Goal: Use online tool/utility

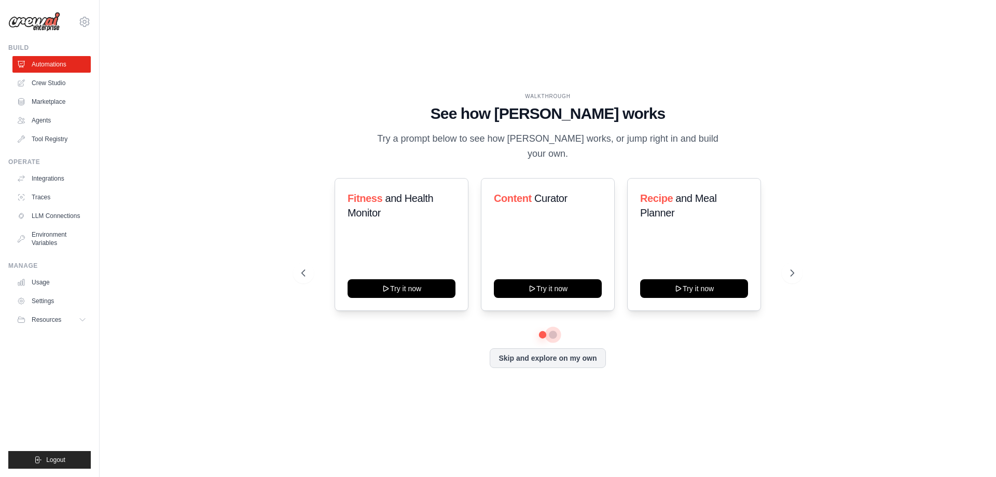
click at [553, 330] on button at bounding box center [553, 334] width 8 height 8
click at [542, 331] on button at bounding box center [542, 334] width 7 height 7
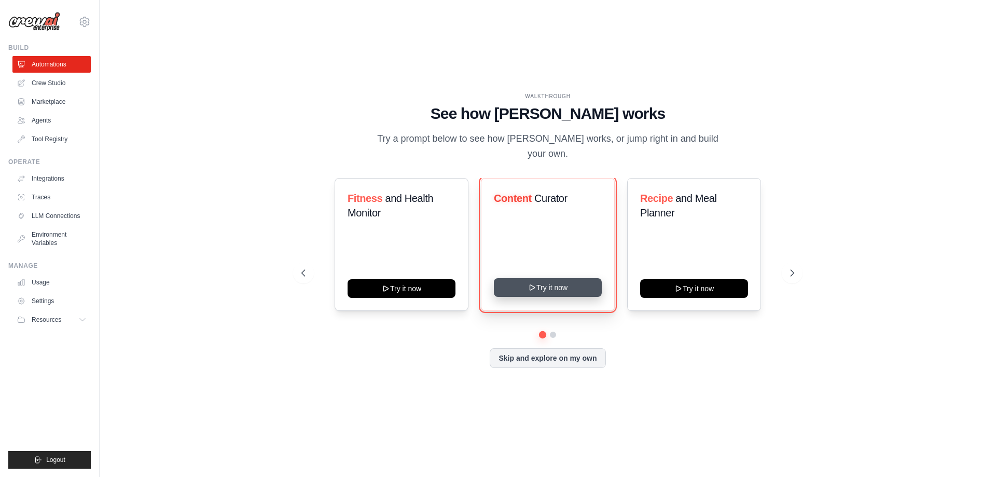
click at [528, 278] on button "Try it now" at bounding box center [548, 287] width 108 height 19
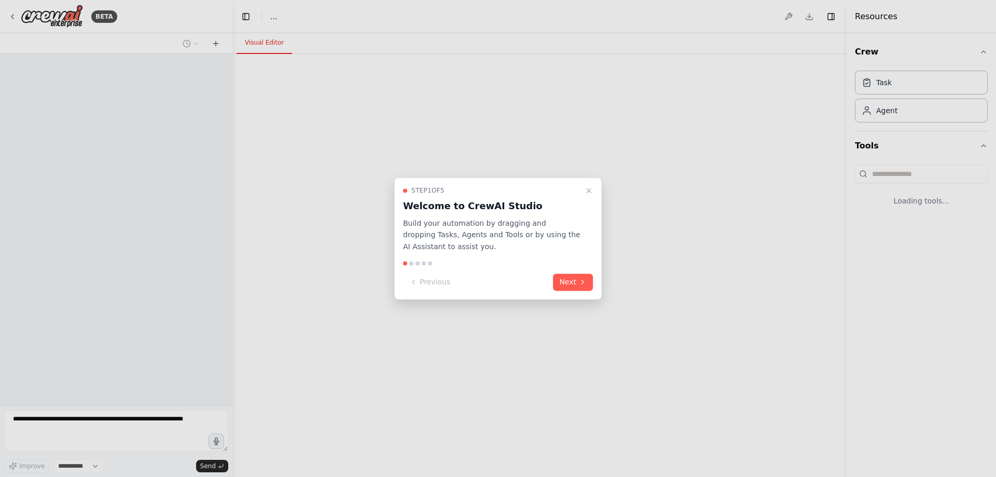
select select "****"
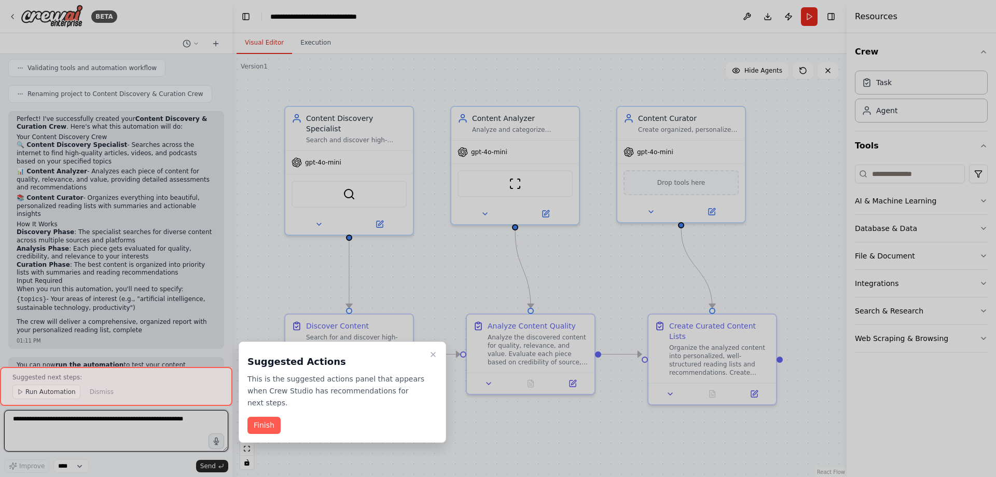
scroll to position [663, 0]
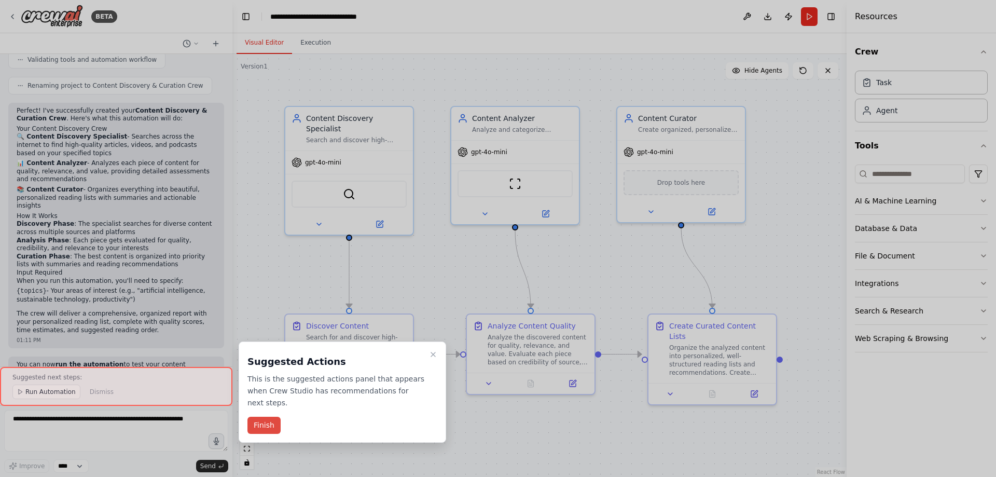
click at [273, 416] on button "Finish" at bounding box center [263, 424] width 33 height 17
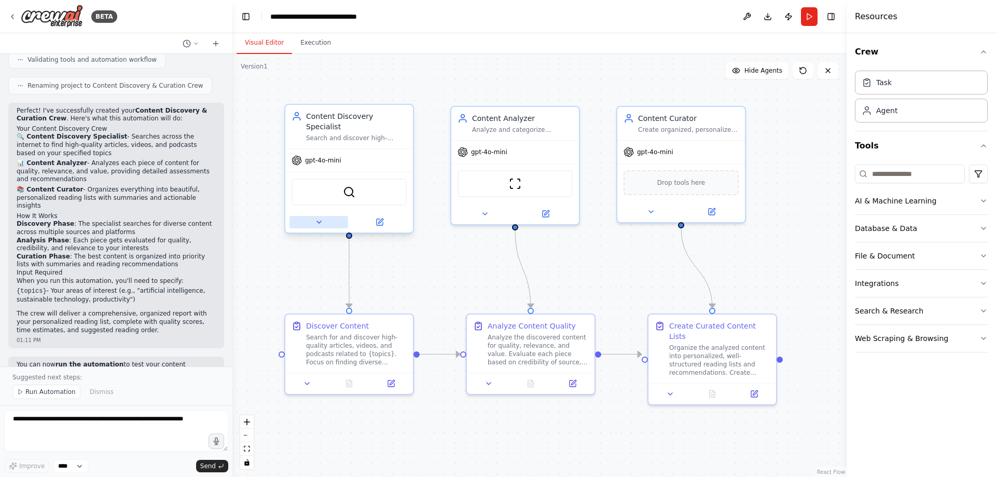
click at [322, 218] on icon at bounding box center [319, 222] width 8 height 8
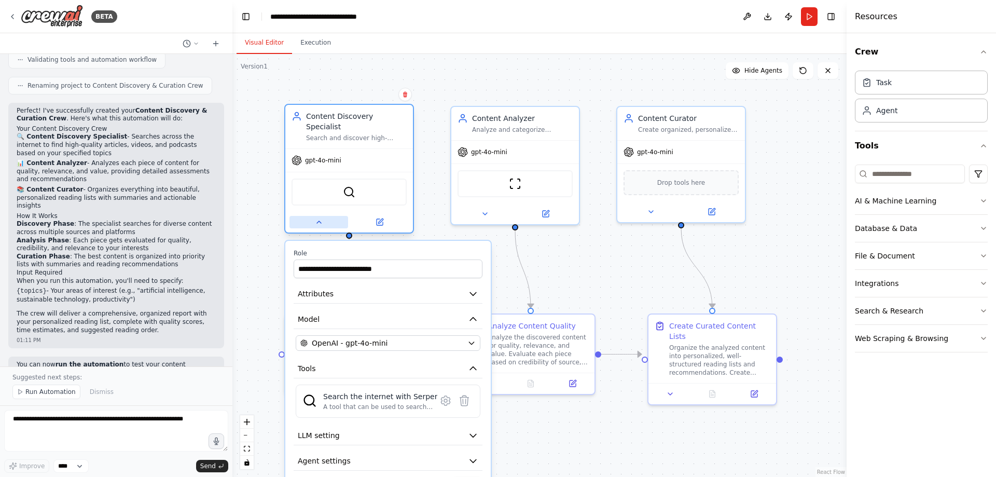
click at [323, 218] on icon at bounding box center [319, 222] width 8 height 8
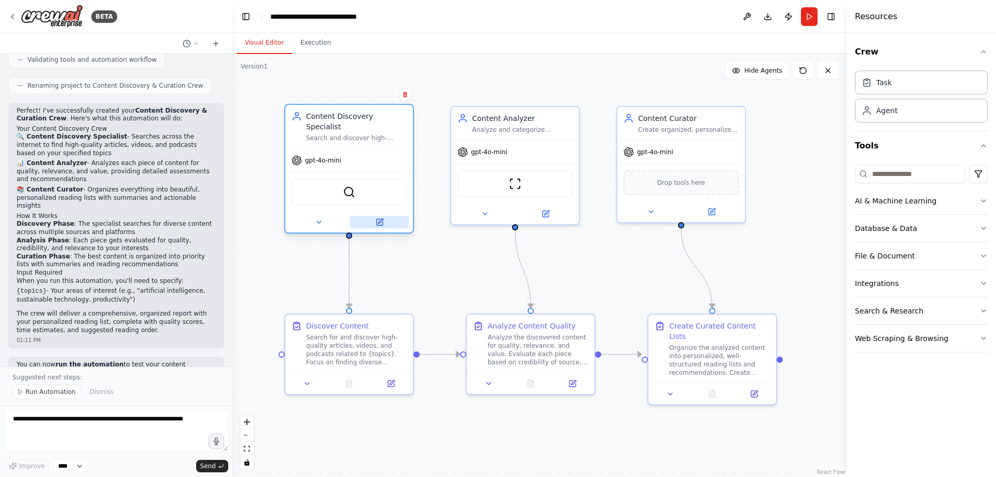
click at [372, 216] on button at bounding box center [379, 222] width 59 height 12
click at [386, 216] on button at bounding box center [379, 222] width 59 height 12
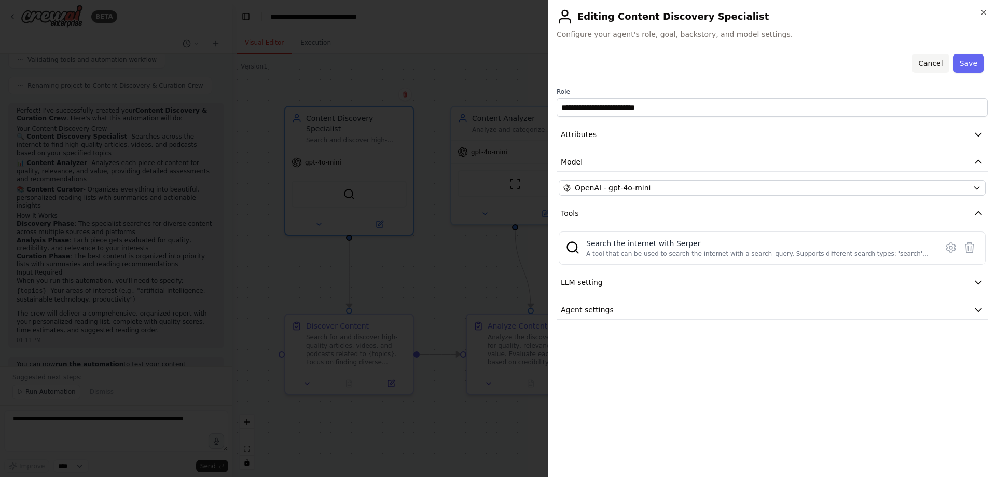
click at [933, 65] on button "Cancel" at bounding box center [930, 63] width 37 height 19
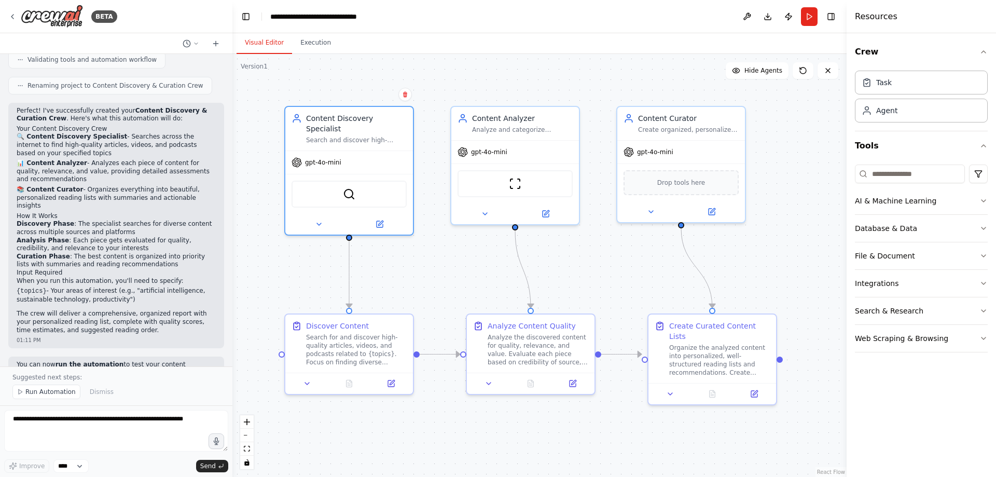
click at [57, 393] on span "Run Automation" at bounding box center [50, 391] width 50 height 8
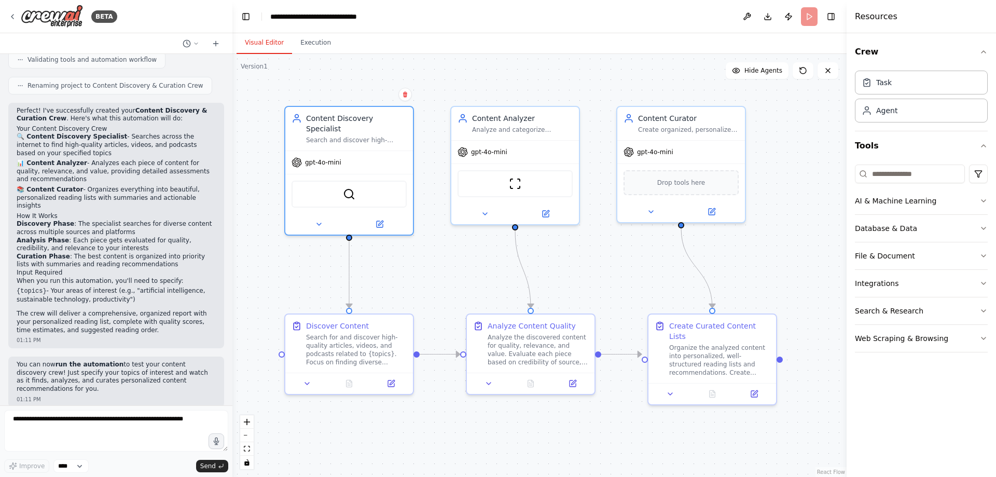
scroll to position [624, 0]
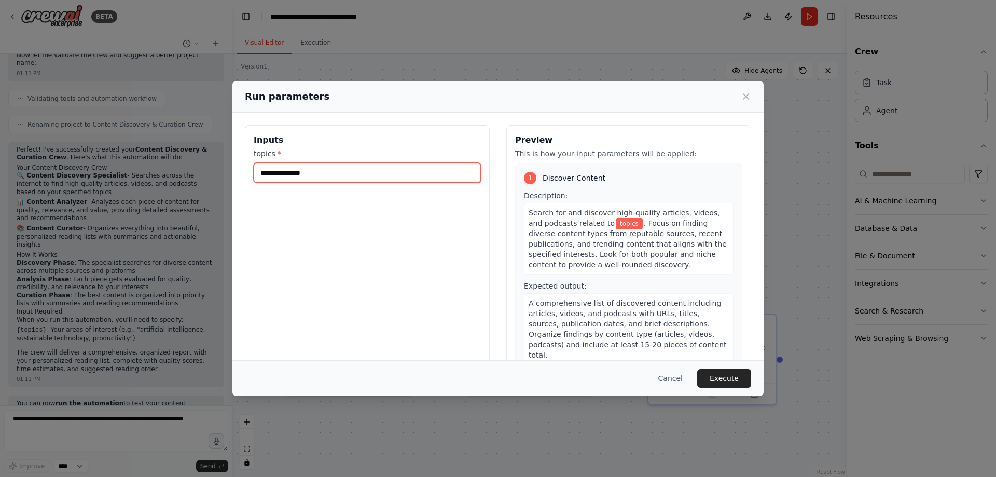
click at [336, 171] on input "topics *" at bounding box center [367, 173] width 227 height 20
type input "*"
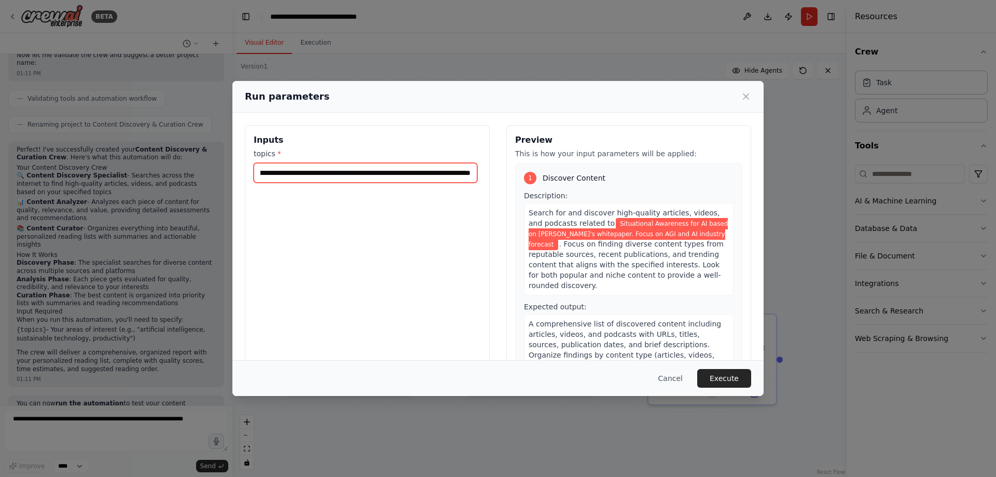
scroll to position [0, 148]
type input "**********"
click at [727, 374] on button "Execute" at bounding box center [724, 378] width 54 height 19
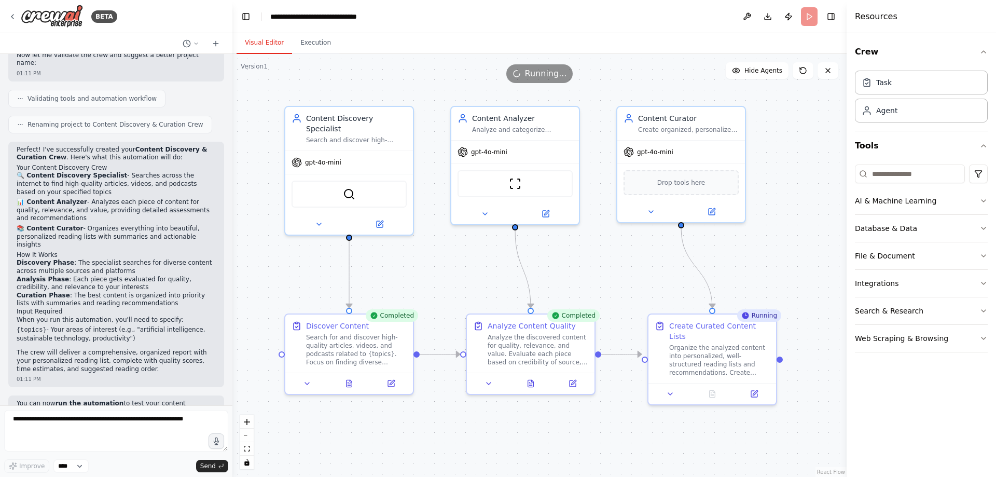
scroll to position [663, 0]
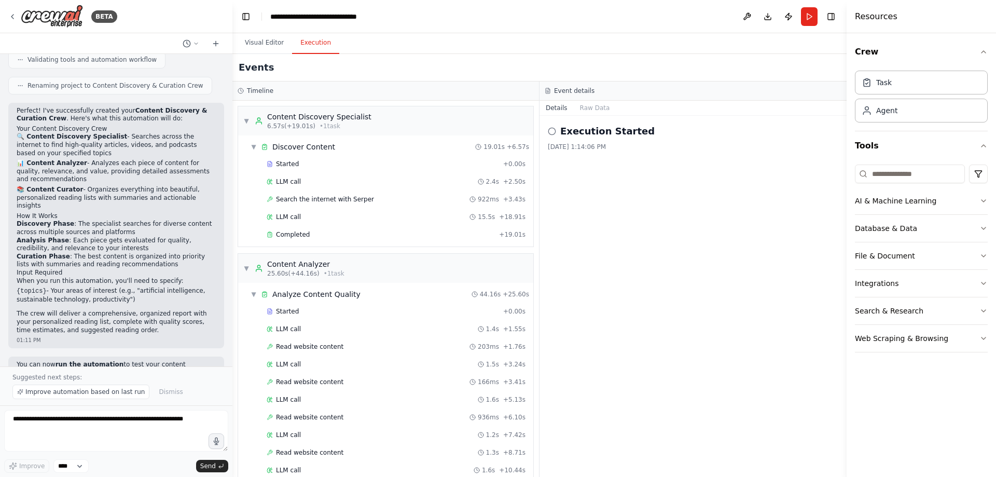
click at [315, 41] on button "Execution" at bounding box center [315, 43] width 47 height 22
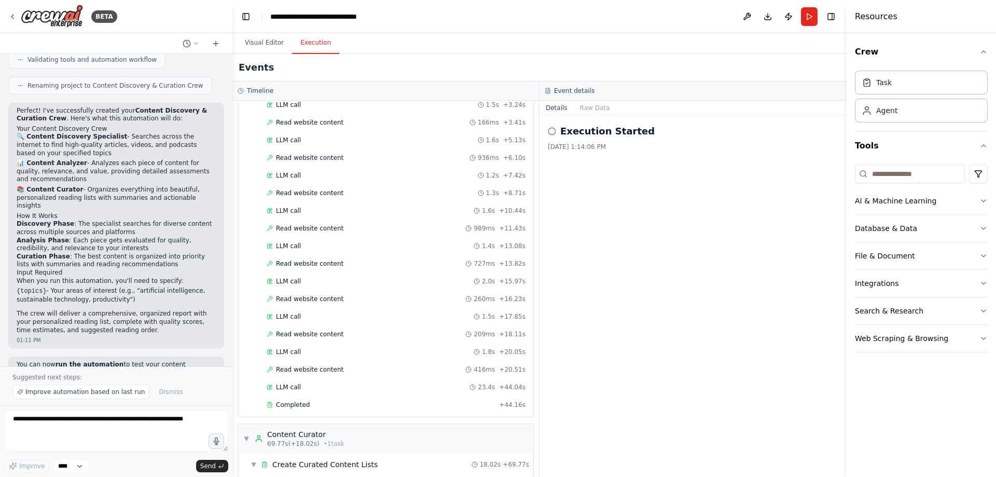
scroll to position [323, 0]
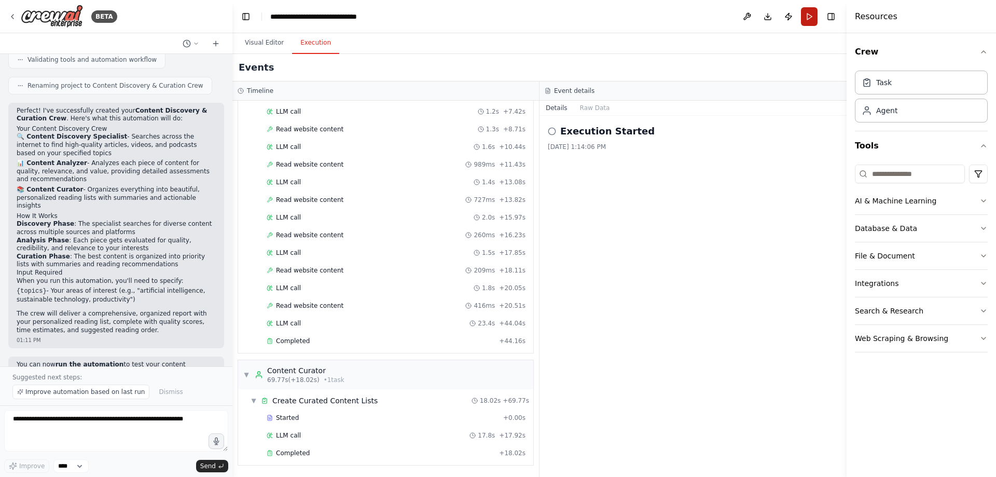
click at [810, 17] on button "Run" at bounding box center [809, 16] width 17 height 19
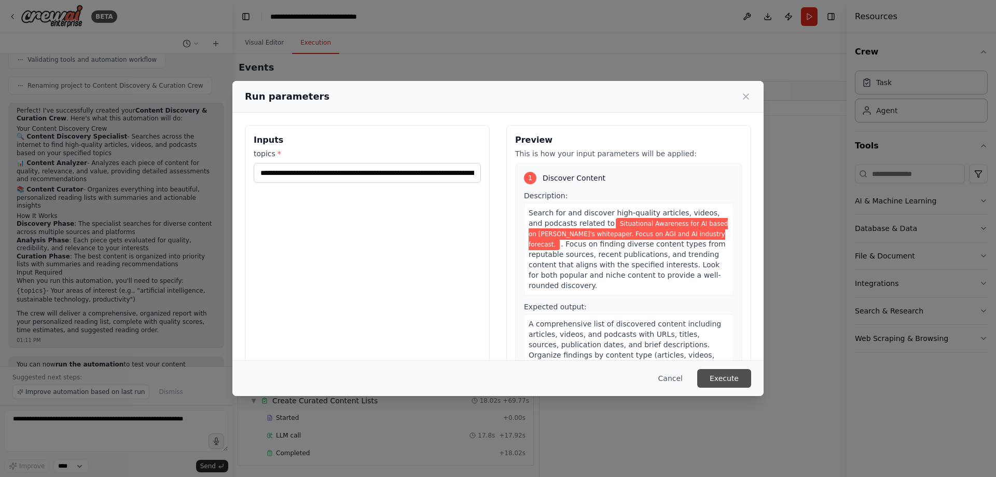
click at [723, 381] on button "Execute" at bounding box center [724, 378] width 54 height 19
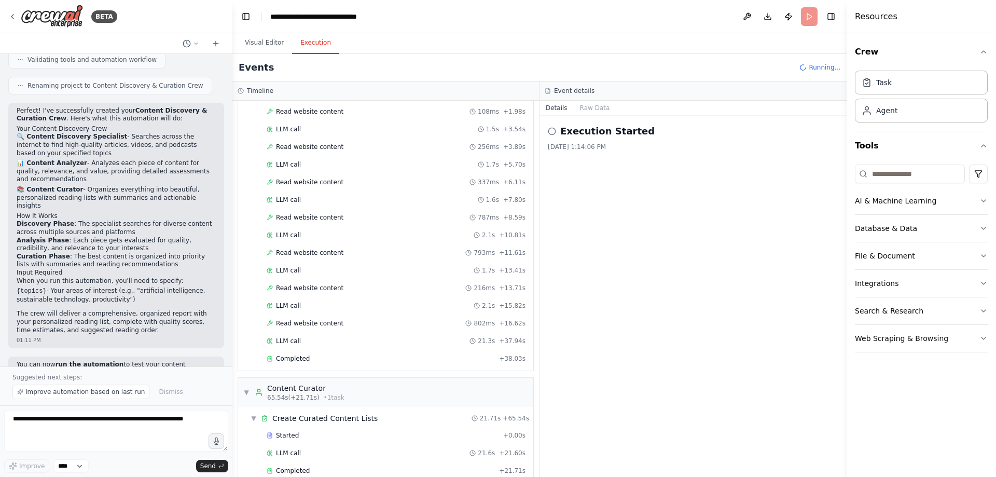
scroll to position [253, 0]
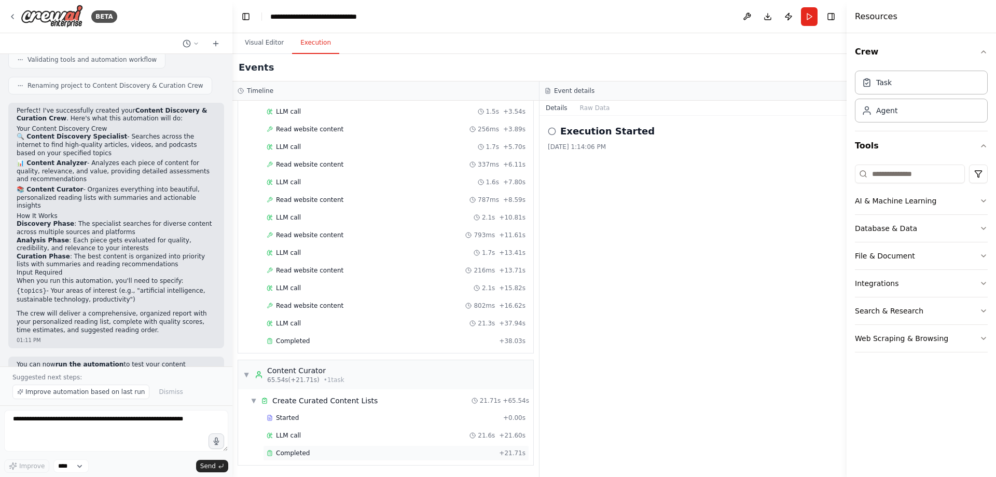
click at [293, 456] on span "Completed" at bounding box center [293, 453] width 34 height 8
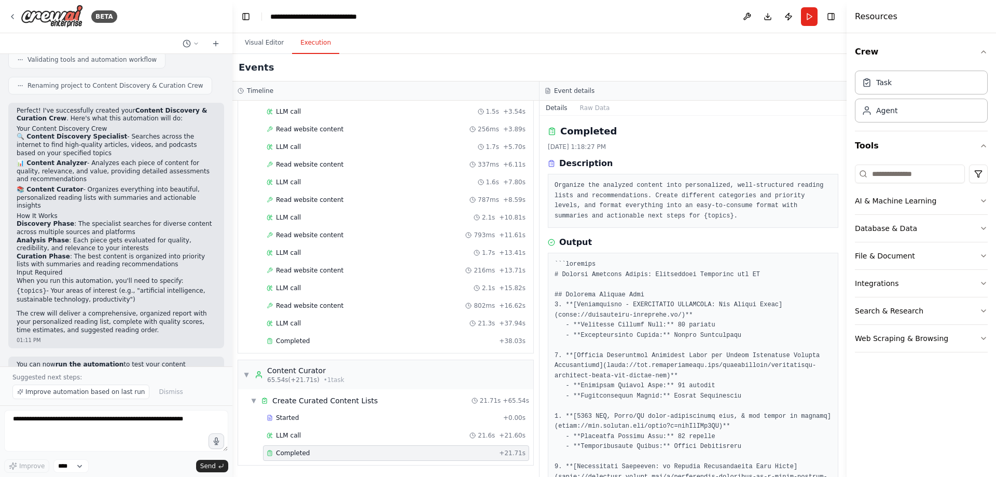
drag, startPoint x: 843, startPoint y: 196, endPoint x: 844, endPoint y: 240, distance: 43.6
click at [844, 240] on button "Toggle Sidebar" at bounding box center [846, 238] width 8 height 477
click at [843, 239] on button "Toggle Sidebar" at bounding box center [846, 238] width 8 height 477
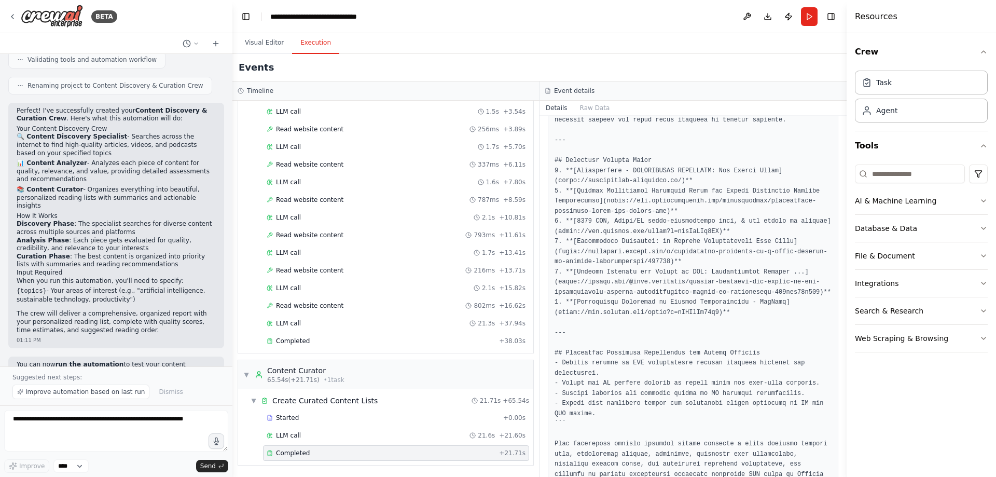
scroll to position [1121, 0]
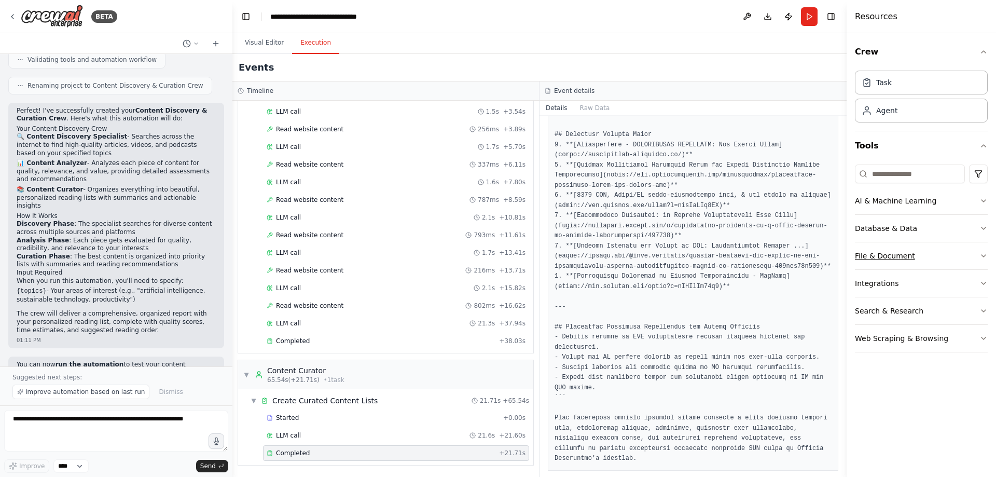
click at [970, 257] on button "File & Document" at bounding box center [921, 255] width 133 height 27
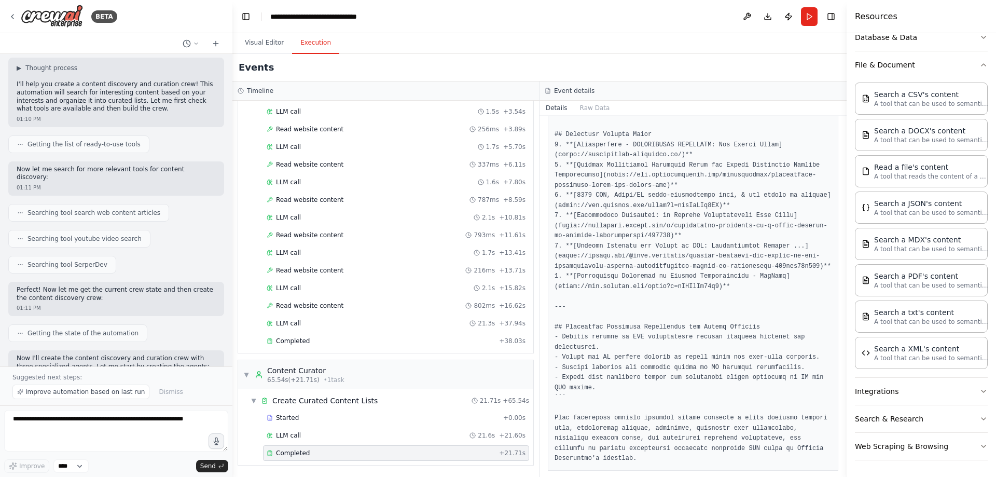
scroll to position [0, 0]
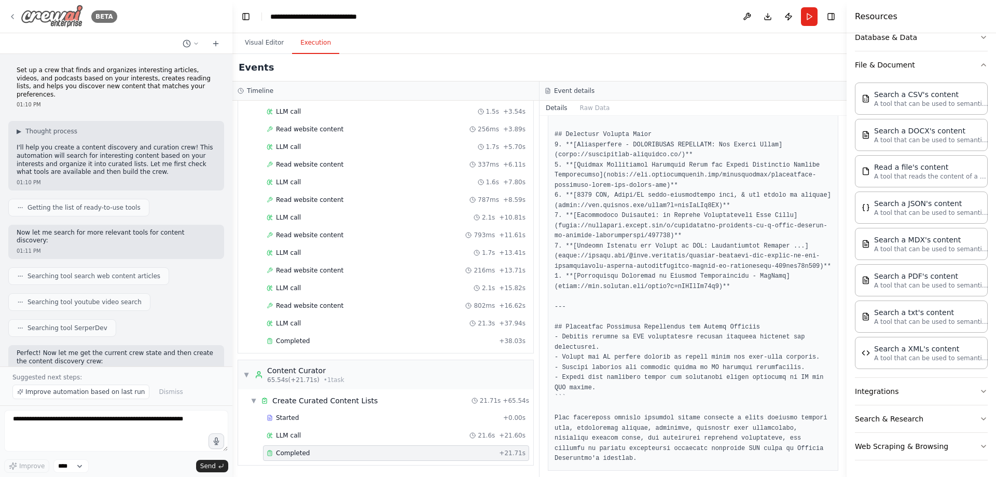
click at [48, 22] on img at bounding box center [52, 16] width 62 height 23
